Goal: Task Accomplishment & Management: Use online tool/utility

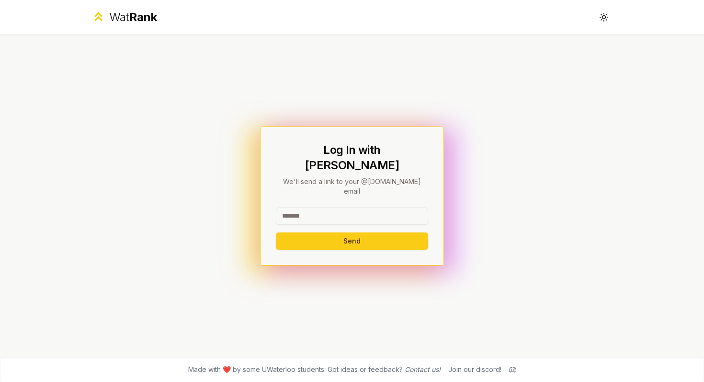
click at [361, 208] on input at bounding box center [352, 216] width 152 height 17
type input "********"
click at [276, 232] on button "Send" at bounding box center [352, 240] width 152 height 17
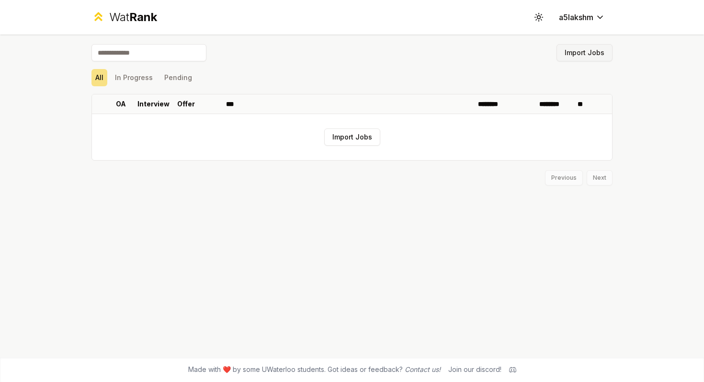
click at [579, 51] on button "Import Jobs" at bounding box center [585, 52] width 56 height 17
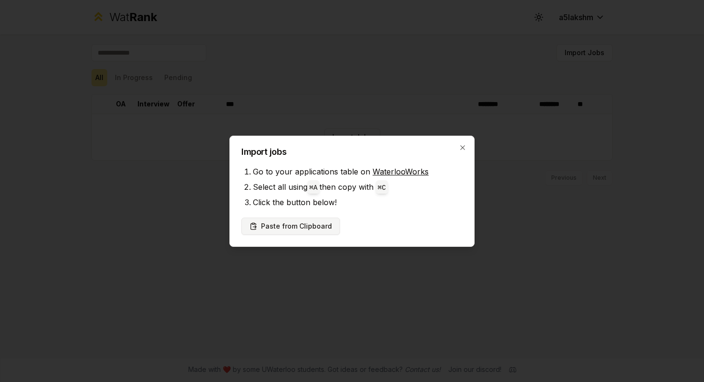
click at [313, 228] on button "Paste from Clipboard" at bounding box center [291, 226] width 99 height 17
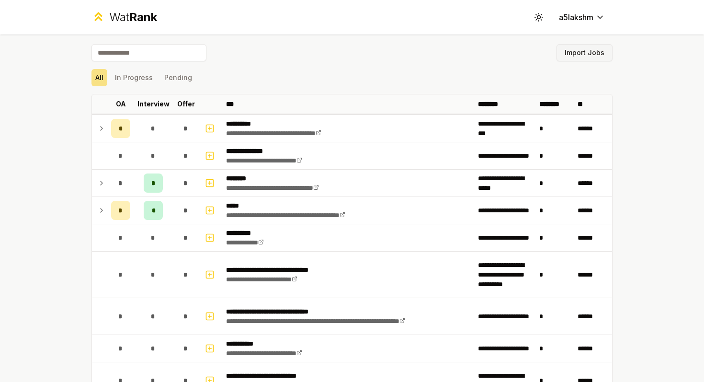
click at [595, 54] on button "Import Jobs" at bounding box center [585, 52] width 56 height 17
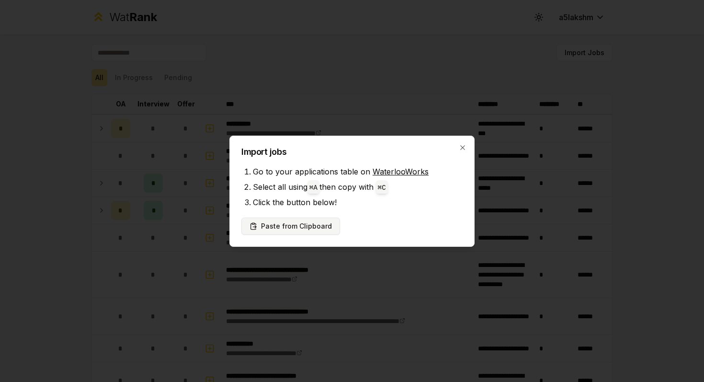
click at [279, 229] on button "Paste from Clipboard" at bounding box center [291, 226] width 99 height 17
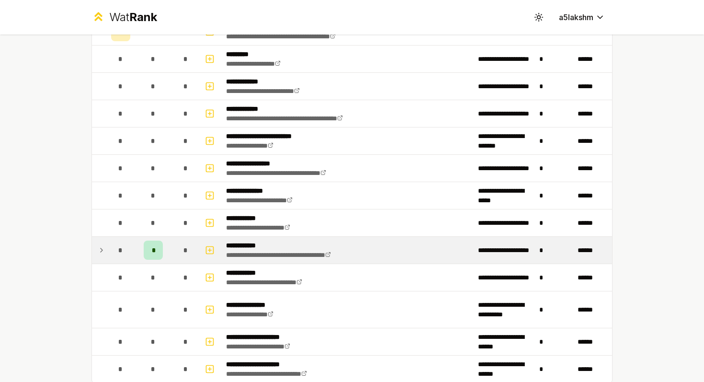
scroll to position [1350, 0]
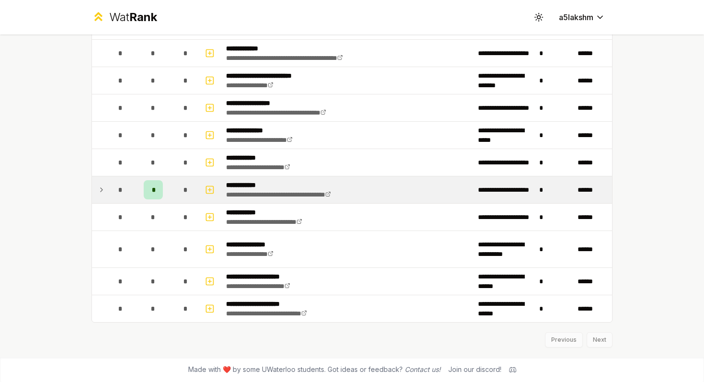
click at [130, 180] on td "*" at bounding box center [120, 189] width 27 height 27
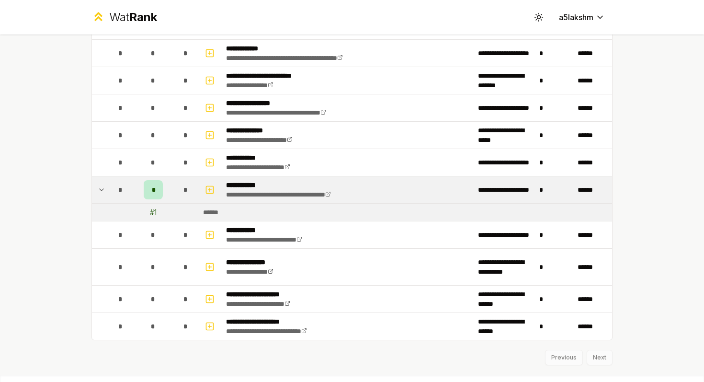
click at [107, 190] on td "*" at bounding box center [120, 189] width 27 height 27
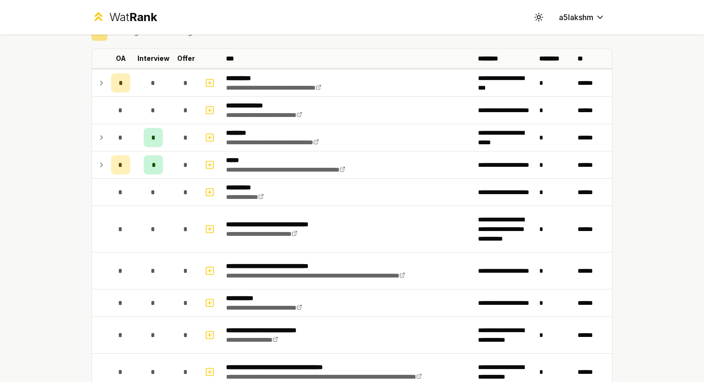
scroll to position [0, 0]
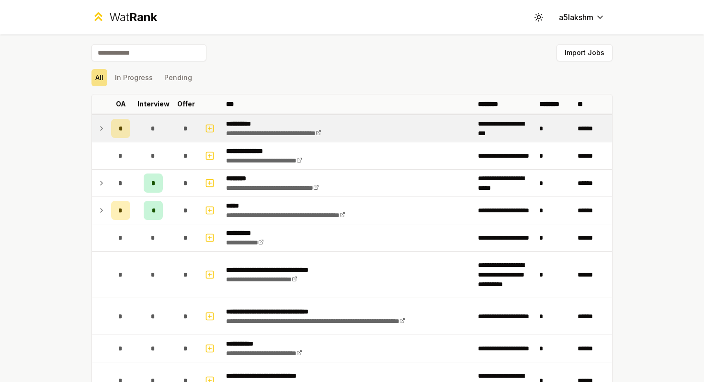
click at [107, 134] on td "*" at bounding box center [120, 128] width 27 height 27
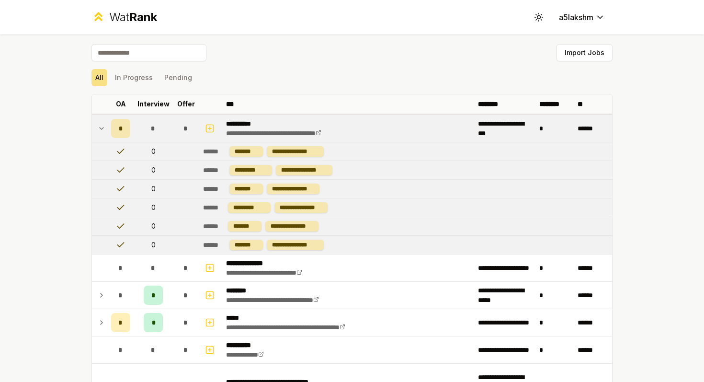
click at [107, 134] on td "*" at bounding box center [120, 128] width 27 height 27
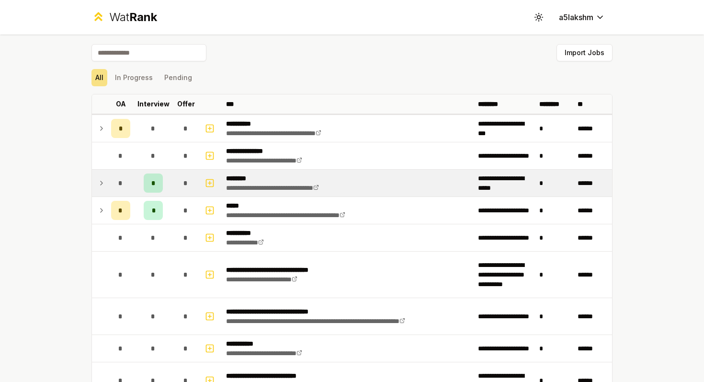
click at [118, 193] on td "*" at bounding box center [120, 183] width 27 height 27
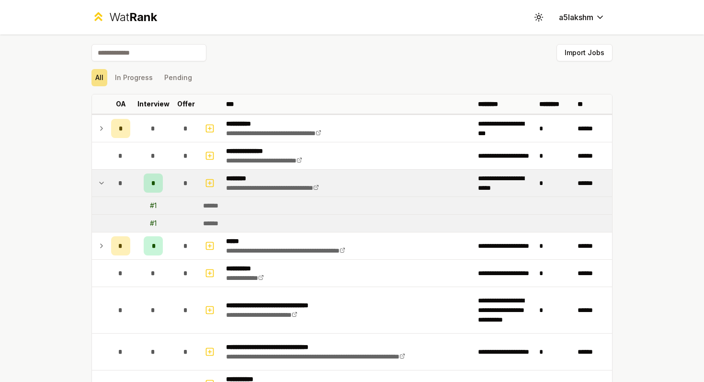
click at [119, 189] on div "*" at bounding box center [120, 182] width 19 height 19
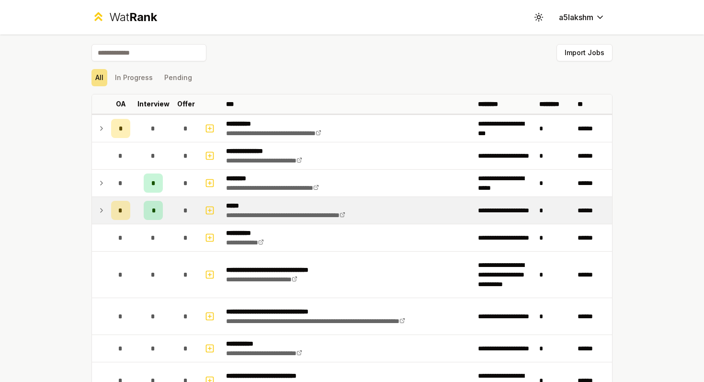
click at [105, 211] on icon at bounding box center [102, 211] width 8 height 12
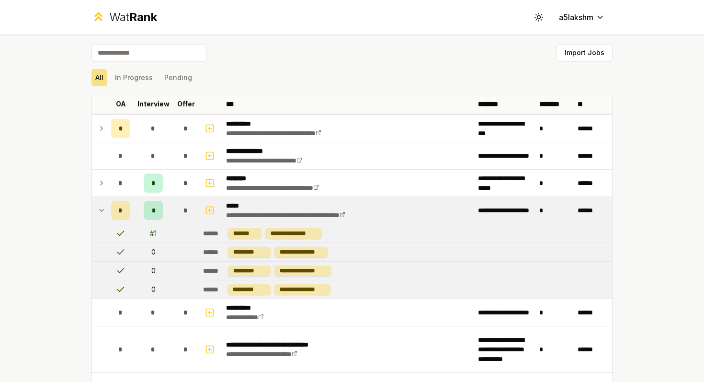
click at [108, 214] on td "*" at bounding box center [120, 210] width 27 height 27
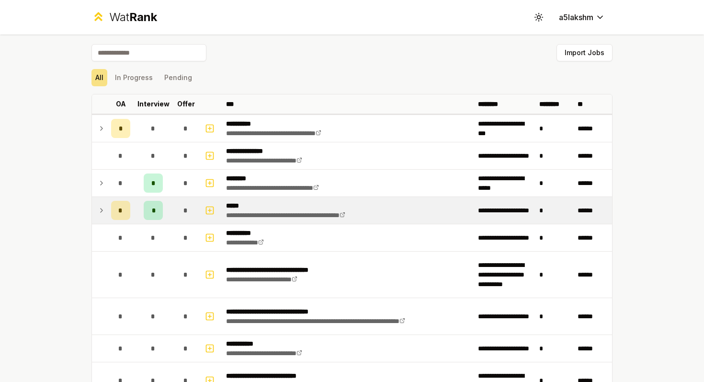
click at [108, 214] on td "*" at bounding box center [120, 210] width 27 height 27
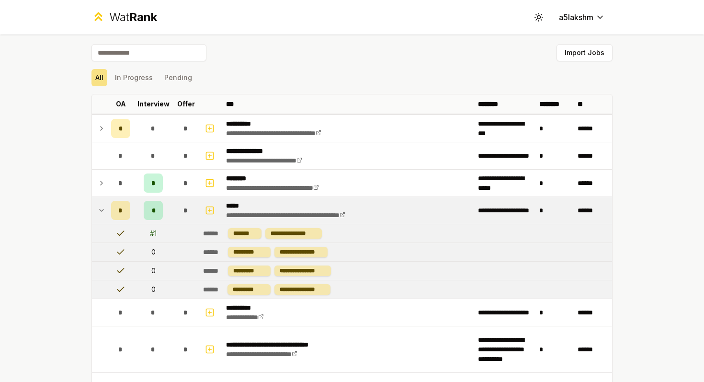
click at [108, 214] on td "*" at bounding box center [120, 210] width 27 height 27
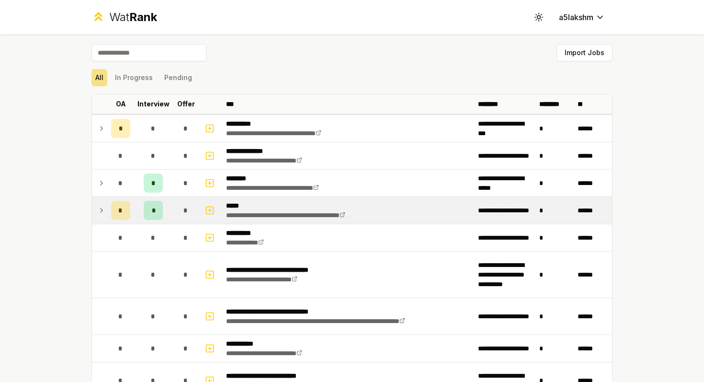
click at [108, 214] on td "*" at bounding box center [120, 210] width 27 height 27
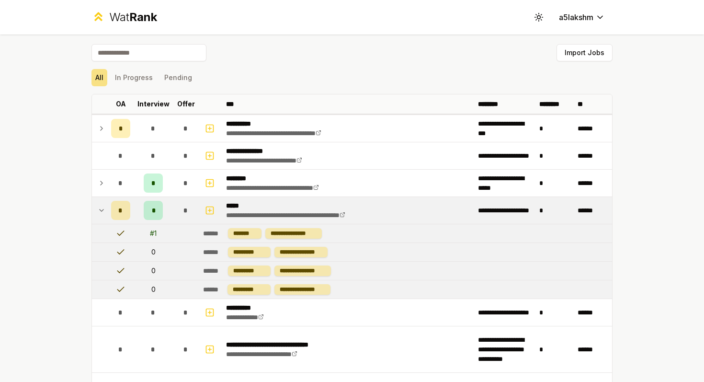
click at [108, 214] on td "*" at bounding box center [120, 210] width 27 height 27
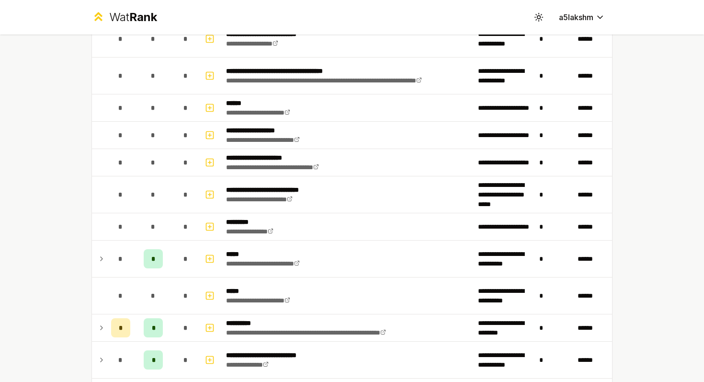
scroll to position [472, 0]
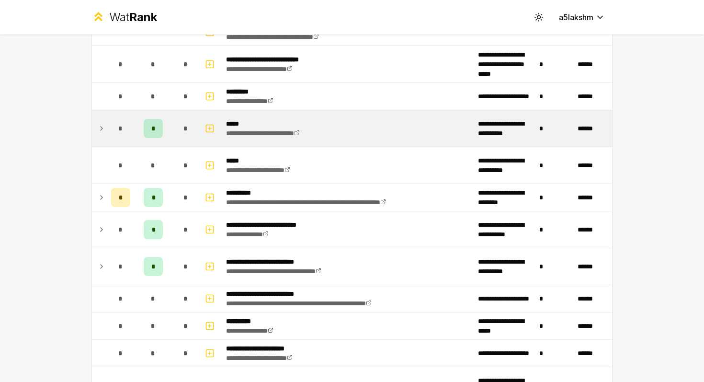
click at [120, 133] on span "*" at bounding box center [120, 129] width 4 height 10
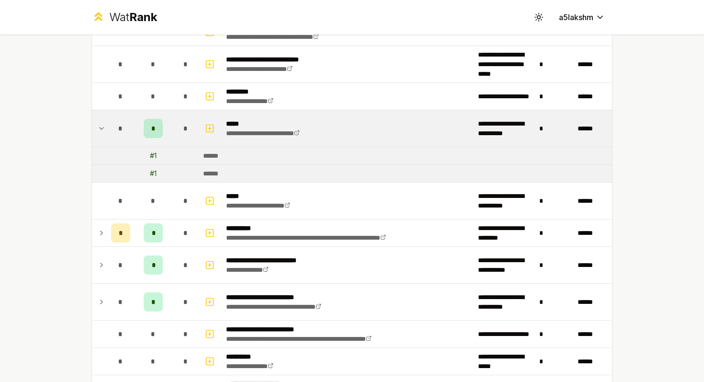
click at [120, 133] on span "*" at bounding box center [120, 129] width 4 height 10
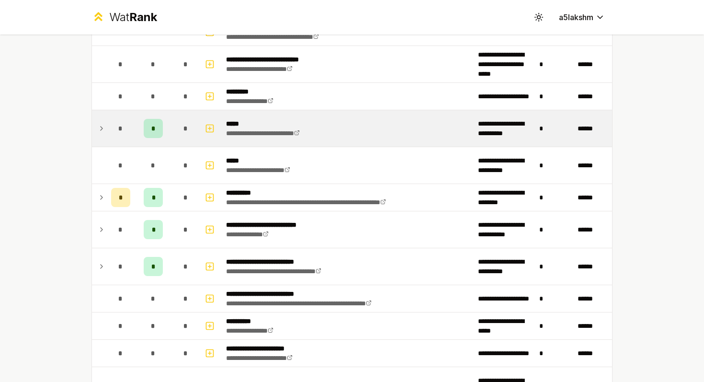
scroll to position [569, 0]
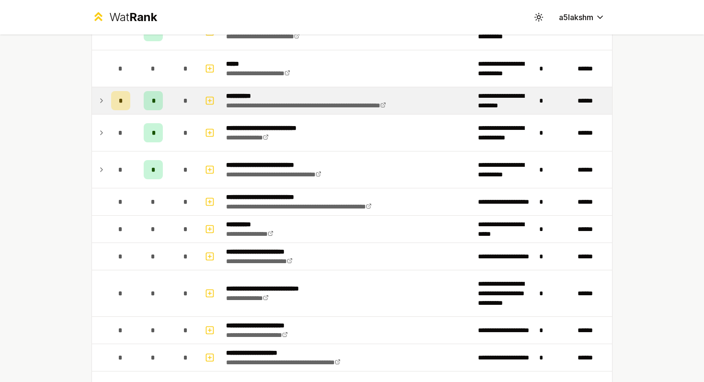
click at [104, 96] on icon at bounding box center [102, 101] width 8 height 12
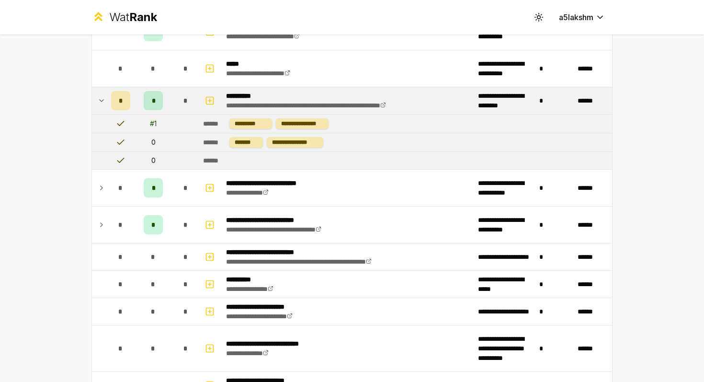
click at [111, 99] on div "*" at bounding box center [120, 100] width 19 height 19
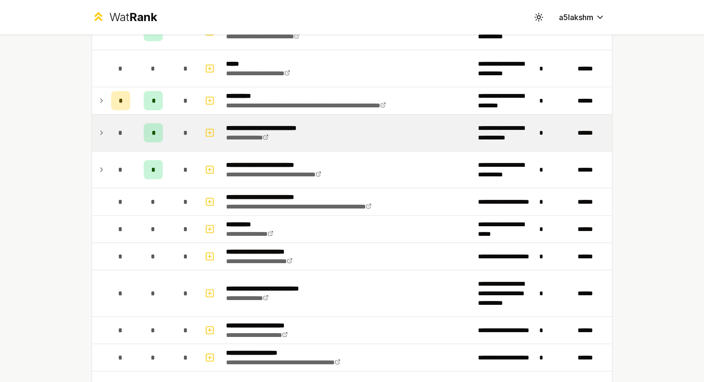
click at [112, 135] on div "*" at bounding box center [120, 132] width 19 height 19
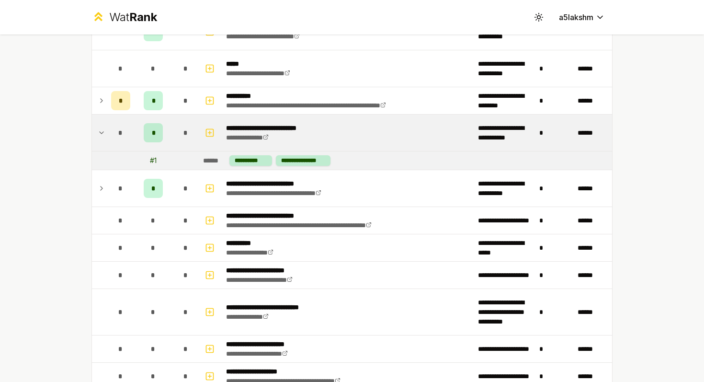
click at [112, 135] on div "*" at bounding box center [120, 132] width 19 height 19
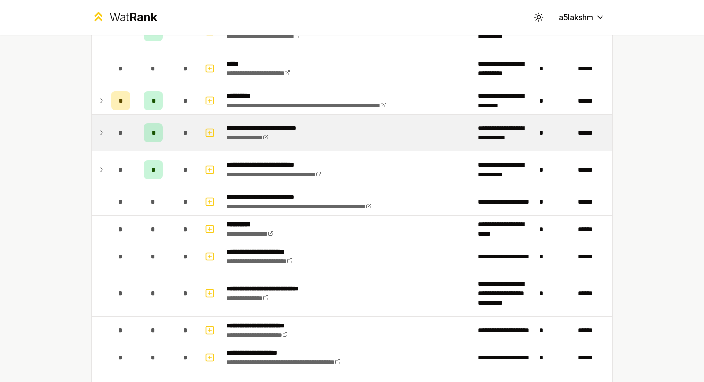
click at [111, 136] on td "*" at bounding box center [120, 133] width 27 height 36
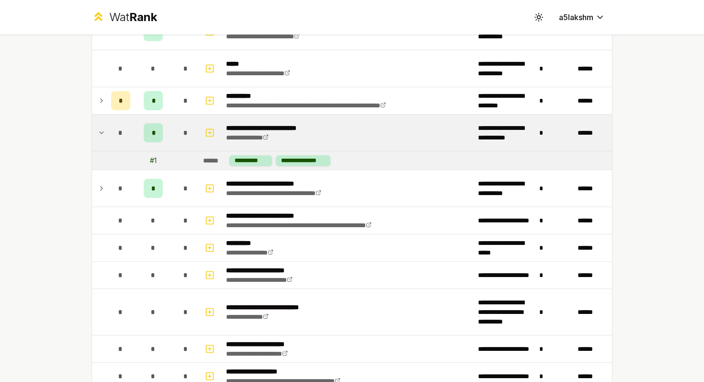
click at [111, 136] on td "*" at bounding box center [120, 133] width 27 height 36
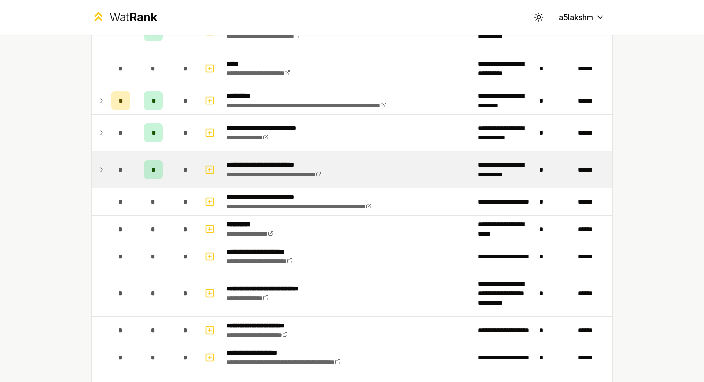
click at [107, 161] on td "*" at bounding box center [120, 169] width 27 height 36
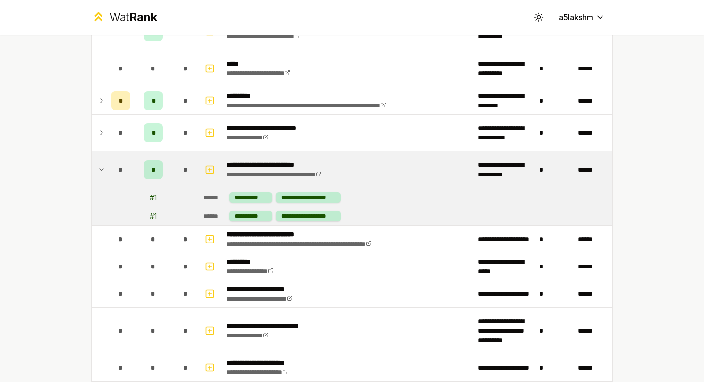
click at [107, 161] on td "*" at bounding box center [120, 169] width 27 height 36
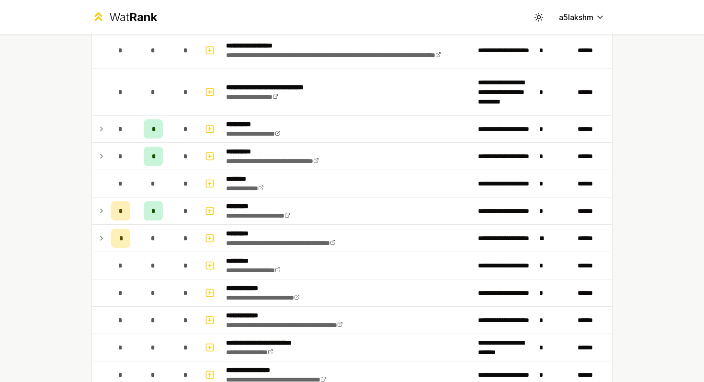
scroll to position [1089, 0]
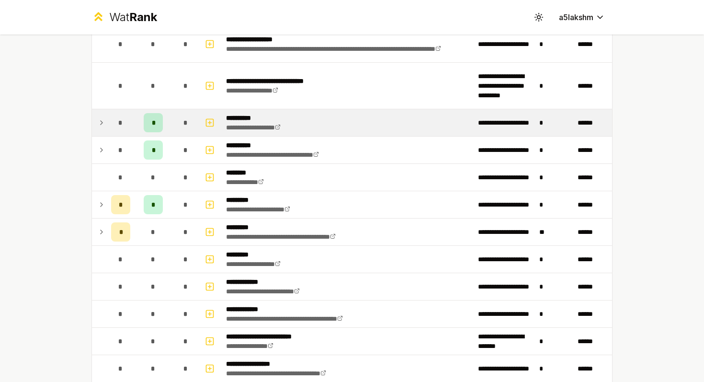
click at [109, 128] on td "*" at bounding box center [120, 122] width 27 height 27
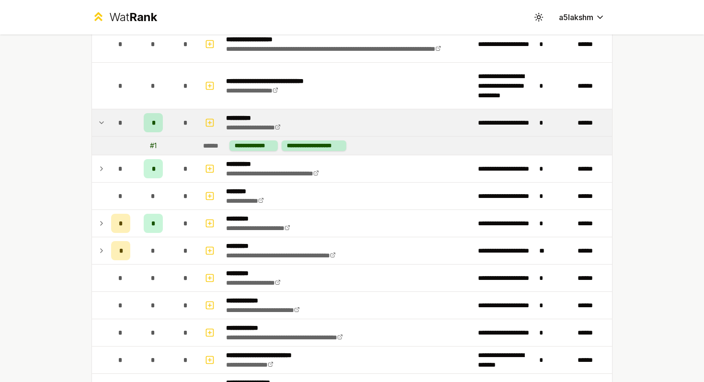
click at [109, 128] on td "*" at bounding box center [120, 122] width 27 height 27
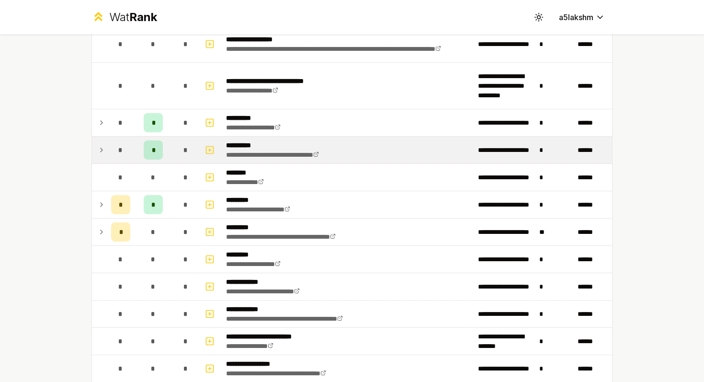
click at [108, 148] on td "*" at bounding box center [120, 150] width 27 height 27
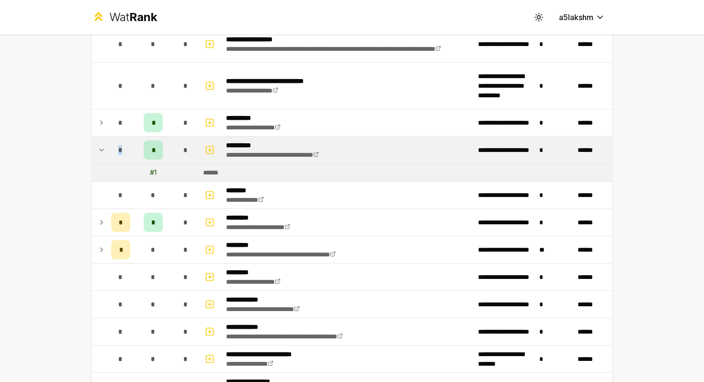
click at [108, 148] on td "*" at bounding box center [120, 150] width 27 height 27
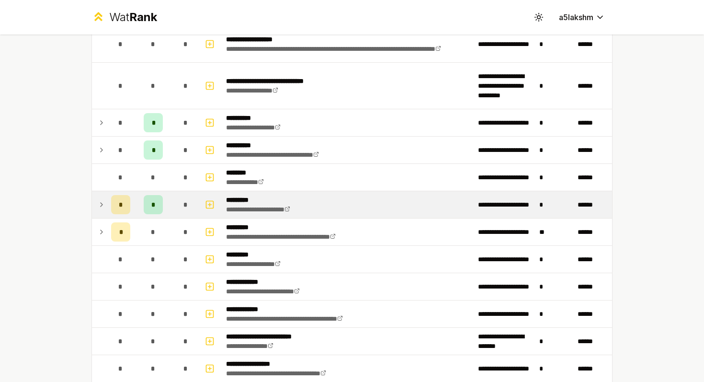
click at [104, 199] on icon at bounding box center [102, 205] width 8 height 12
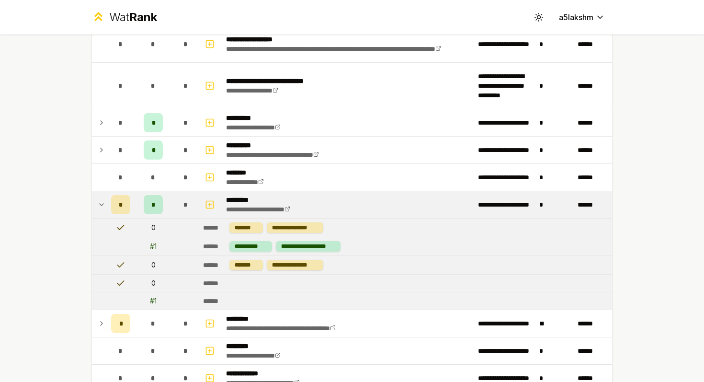
click at [104, 199] on icon at bounding box center [102, 205] width 8 height 12
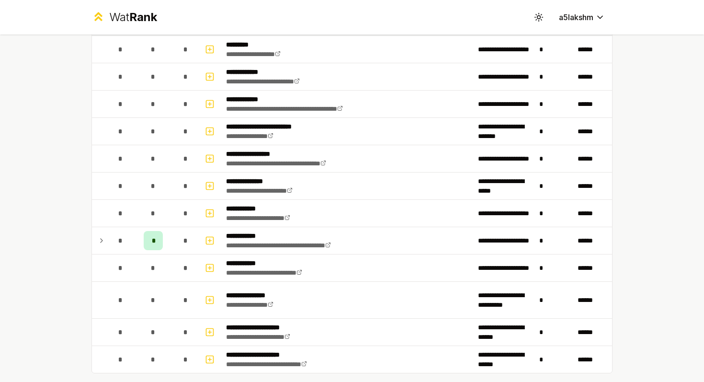
scroll to position [1350, 0]
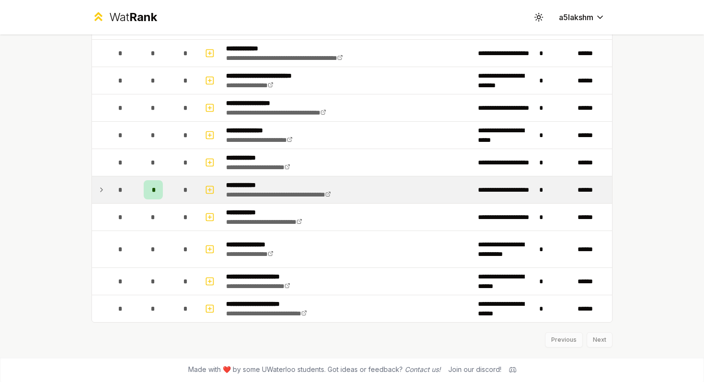
click at [113, 191] on div "*" at bounding box center [120, 189] width 19 height 19
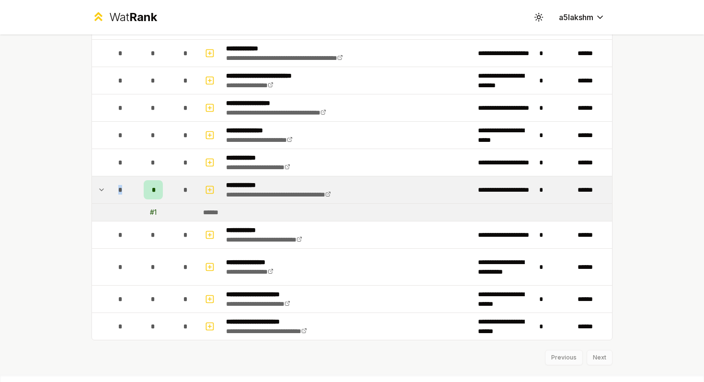
click at [113, 191] on div "*" at bounding box center [120, 189] width 19 height 19
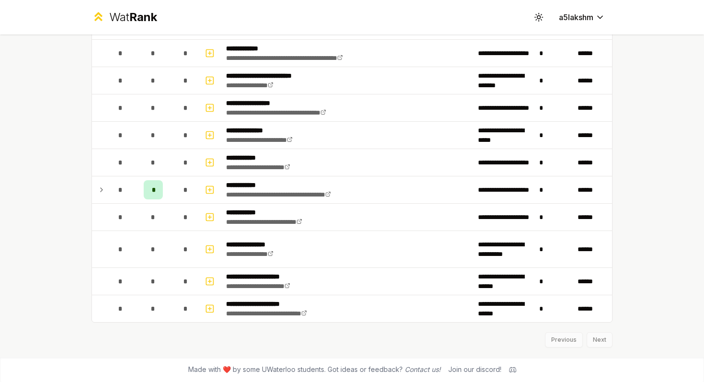
click at [31, 203] on div "**********" at bounding box center [352, 191] width 704 height 382
click at [600, 343] on div "Previous Next" at bounding box center [352, 335] width 521 height 25
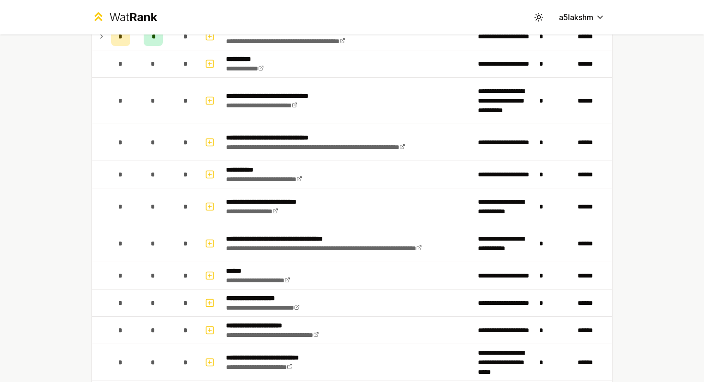
scroll to position [0, 0]
